Goal: Information Seeking & Learning: Learn about a topic

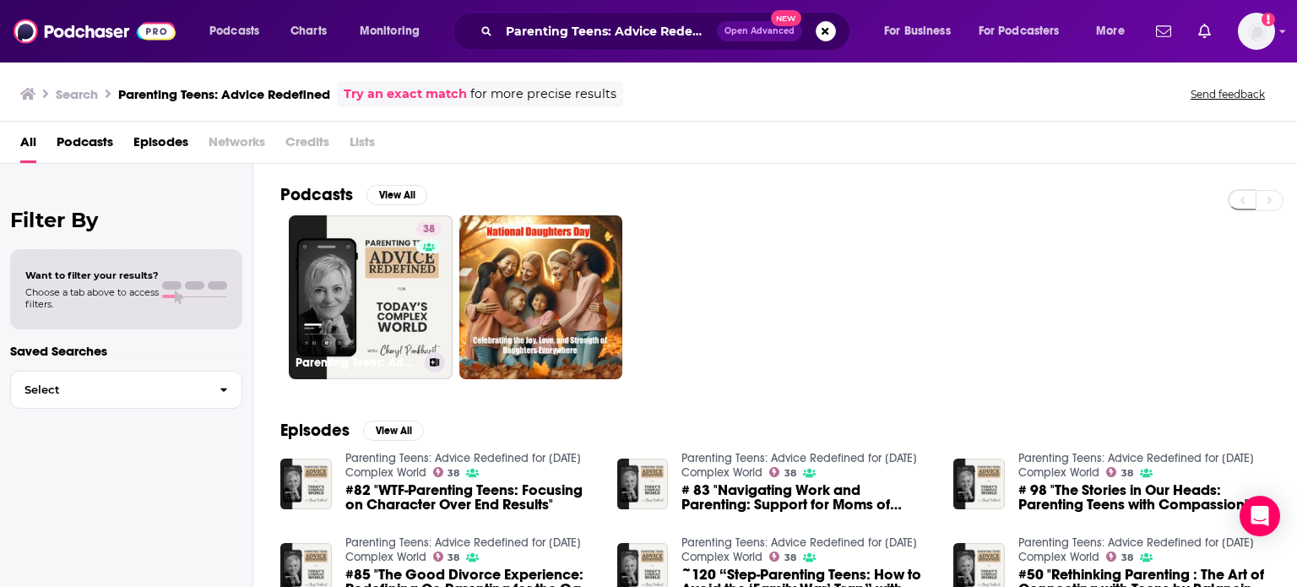
click at [357, 329] on link "38 Parenting Teens: Advice Redefined for [DATE] Complex World" at bounding box center [371, 297] width 164 height 164
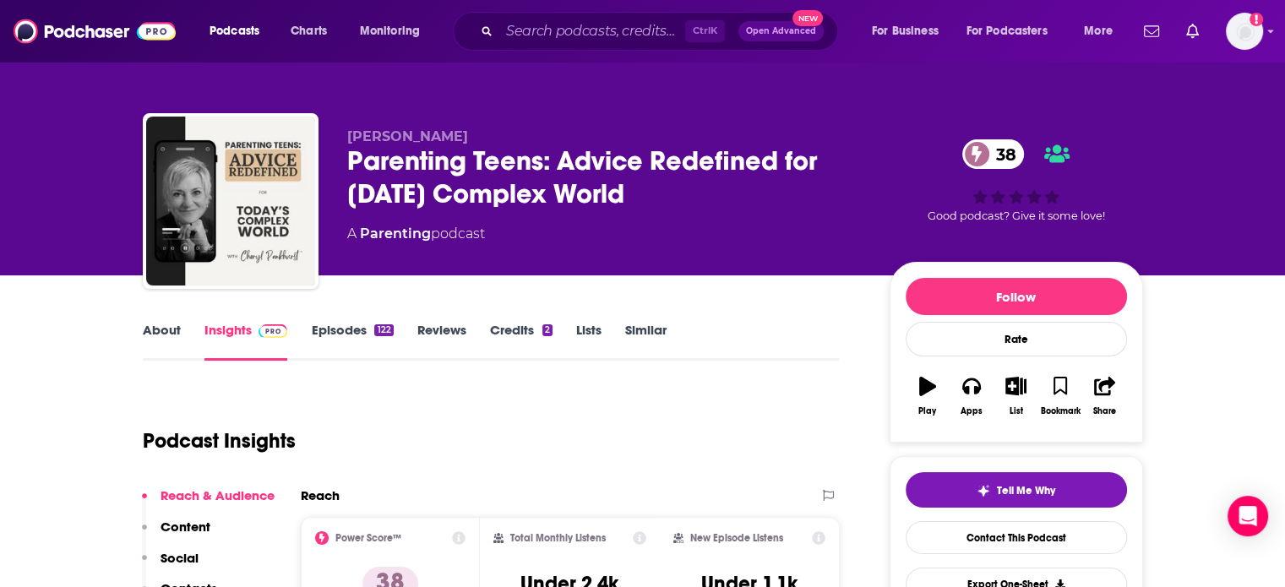
click at [150, 340] on link "About" at bounding box center [162, 341] width 38 height 39
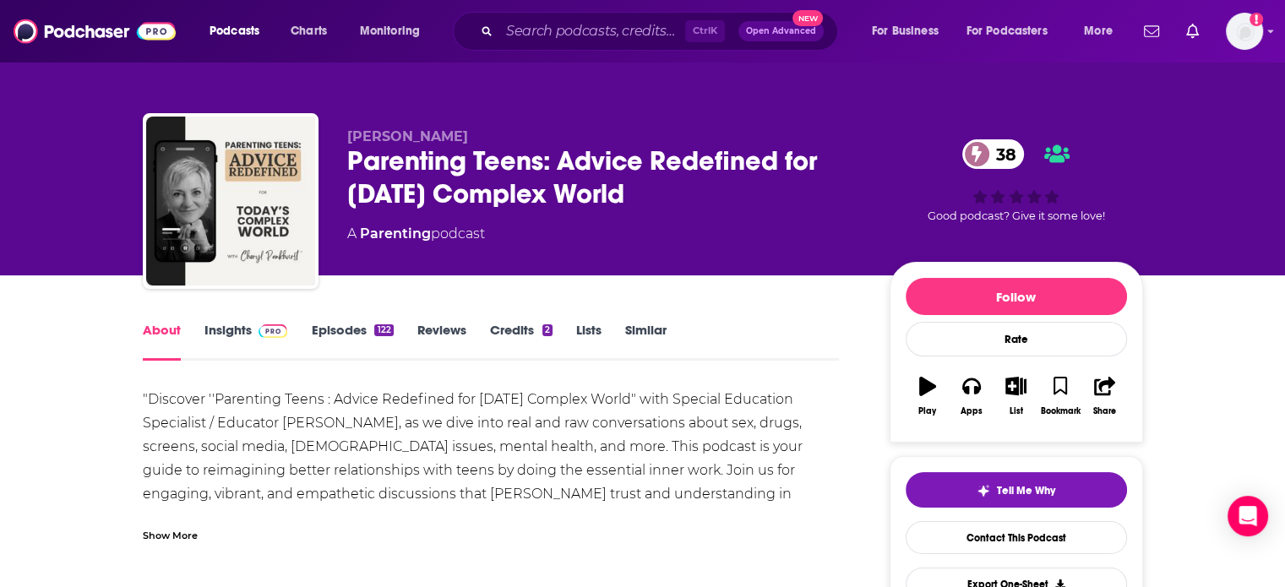
click at [234, 340] on link "Insights" at bounding box center [246, 341] width 84 height 39
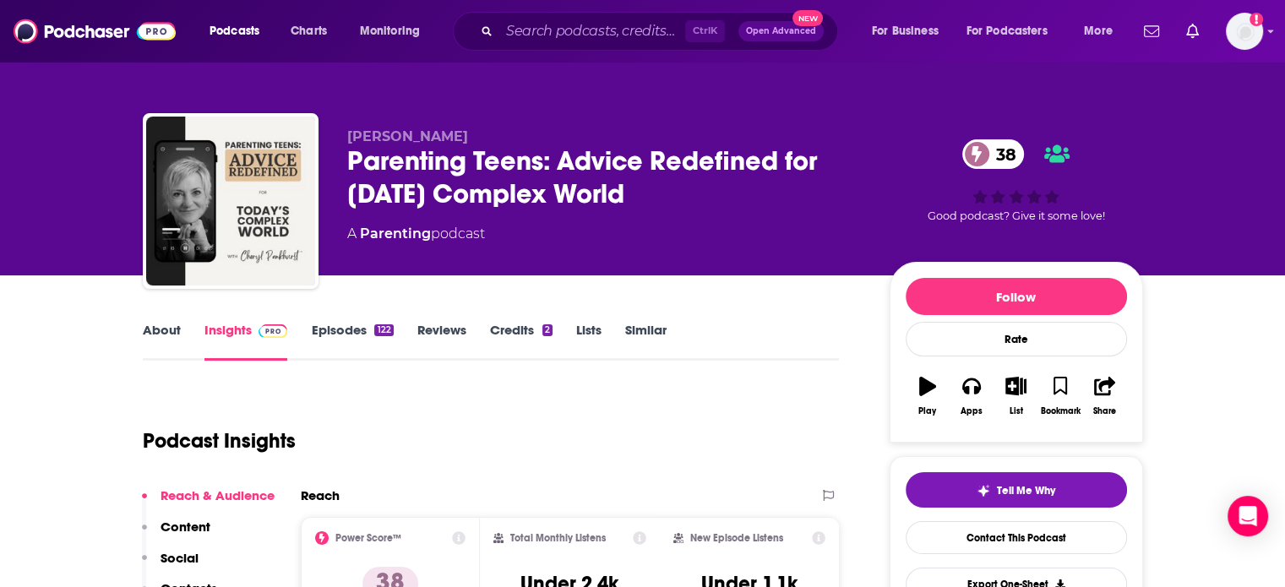
click at [351, 340] on link "Episodes 122" at bounding box center [352, 341] width 82 height 39
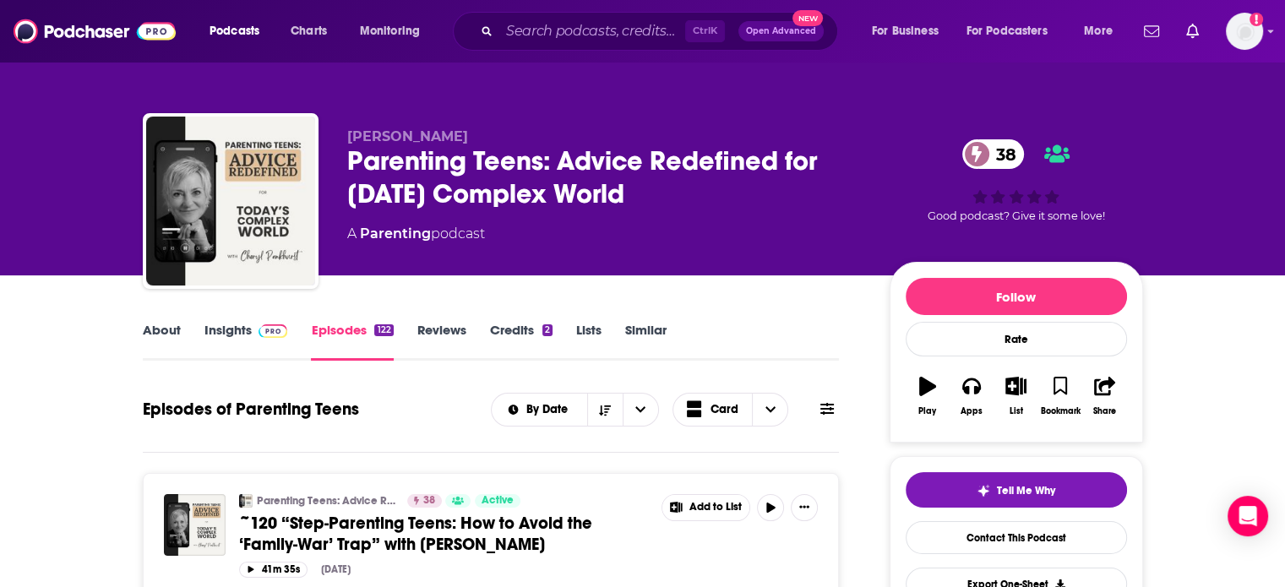
click at [156, 333] on link "About" at bounding box center [162, 341] width 38 height 39
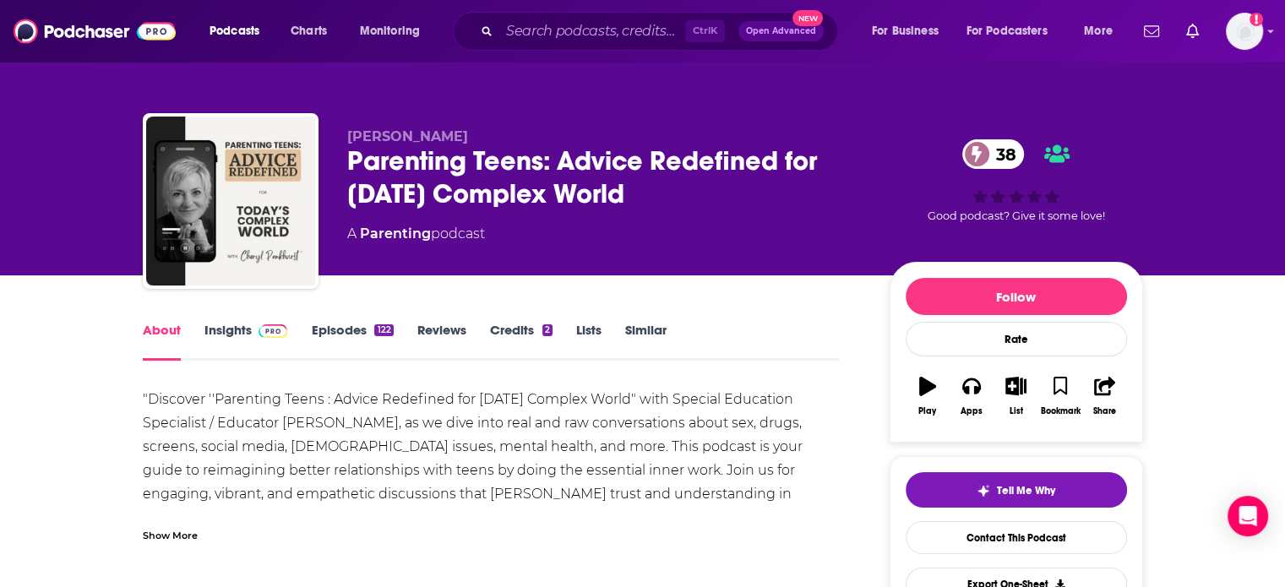
click at [169, 536] on div "Show More" at bounding box center [170, 534] width 55 height 16
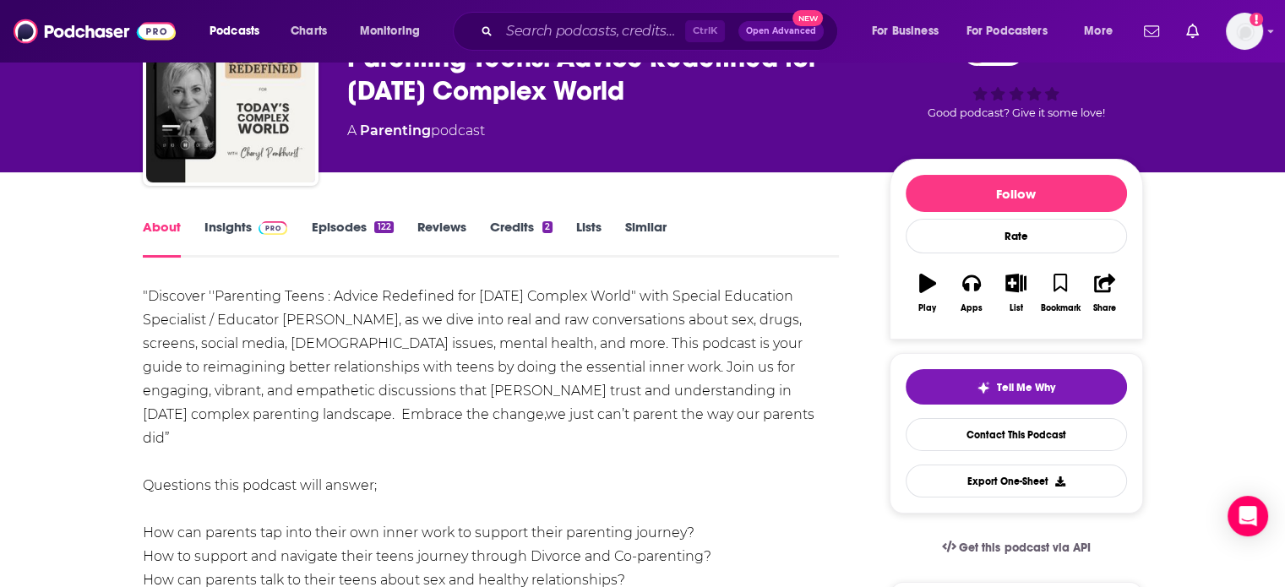
scroll to position [84, 0]
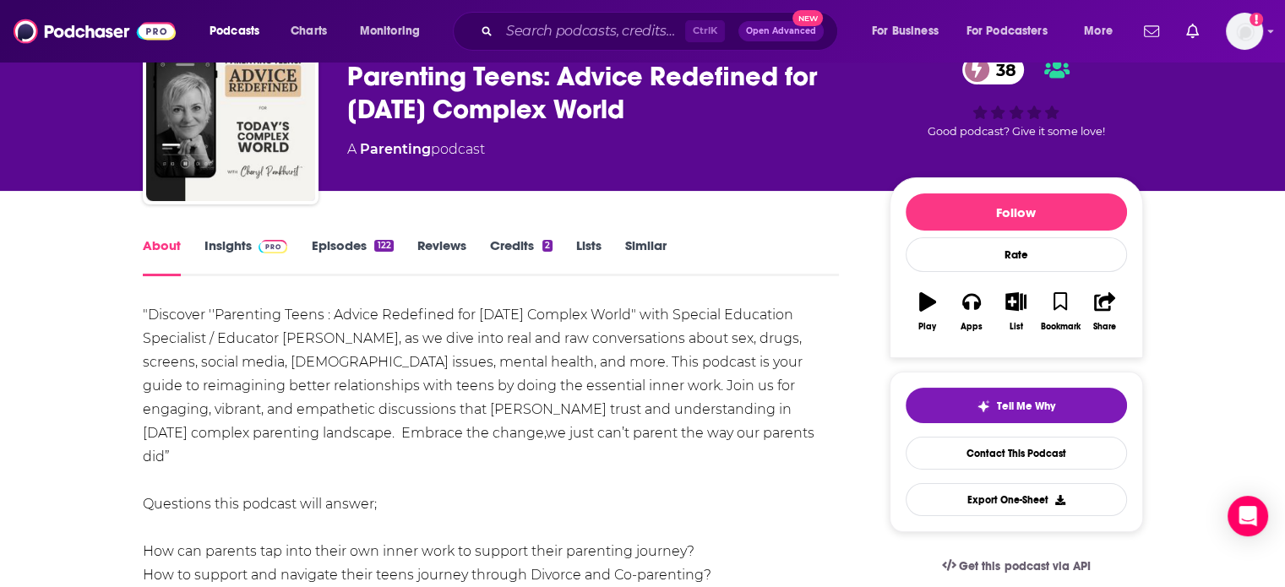
click at [262, 259] on link "Insights" at bounding box center [246, 256] width 84 height 39
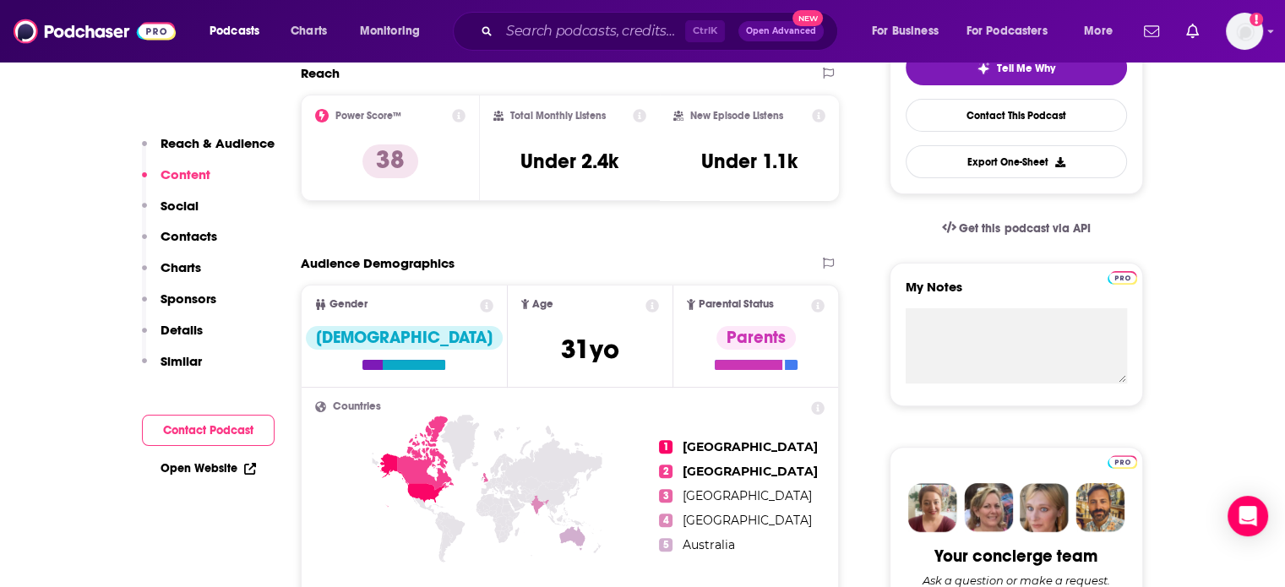
scroll to position [507, 0]
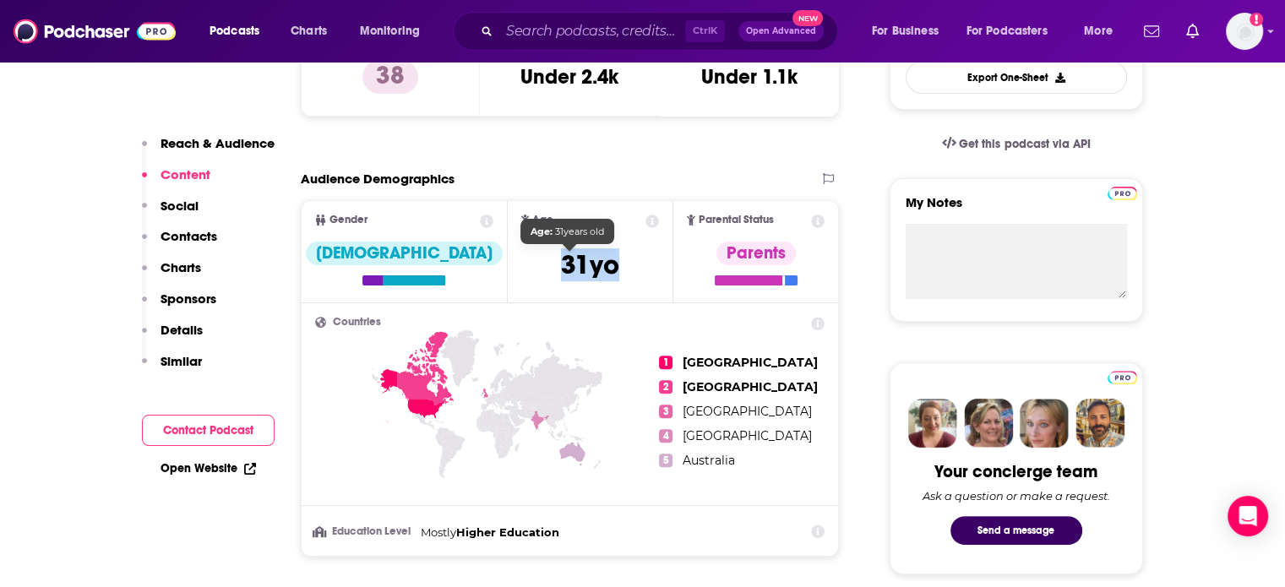
drag, startPoint x: 588, startPoint y: 267, endPoint x: 538, endPoint y: 264, distance: 50.0
click at [557, 264] on span "[DEMOGRAPHIC_DATA]" at bounding box center [590, 268] width 67 height 41
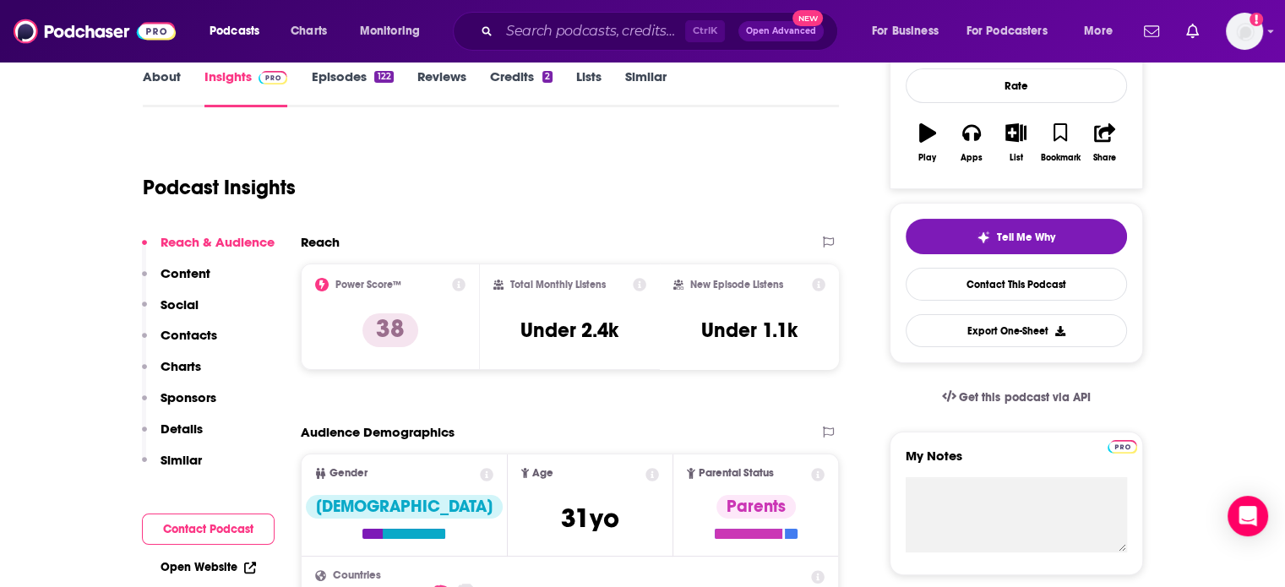
scroll to position [169, 0]
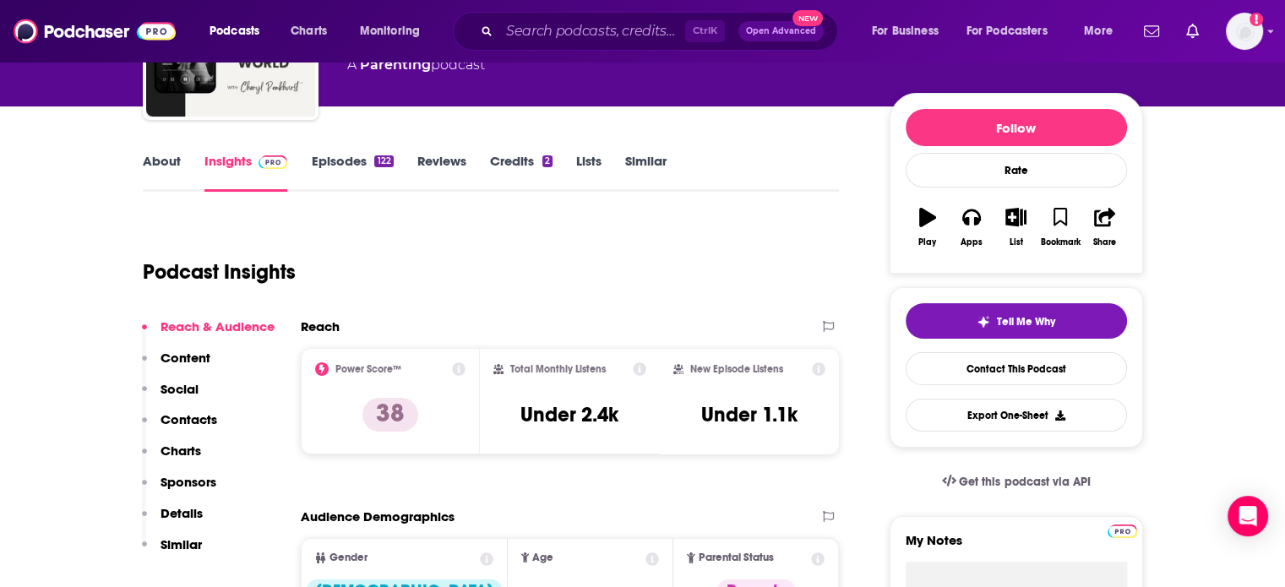
click at [378, 165] on div "122" at bounding box center [383, 161] width 19 height 12
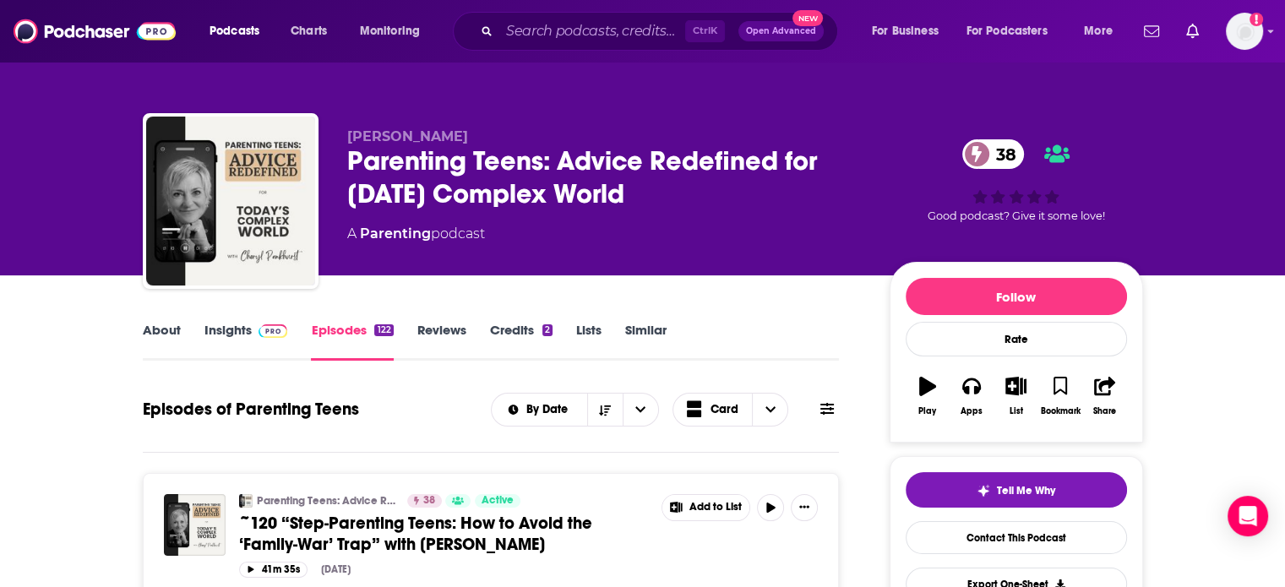
click at [247, 343] on link "Insights" at bounding box center [246, 341] width 84 height 39
